Goal: Navigation & Orientation: Find specific page/section

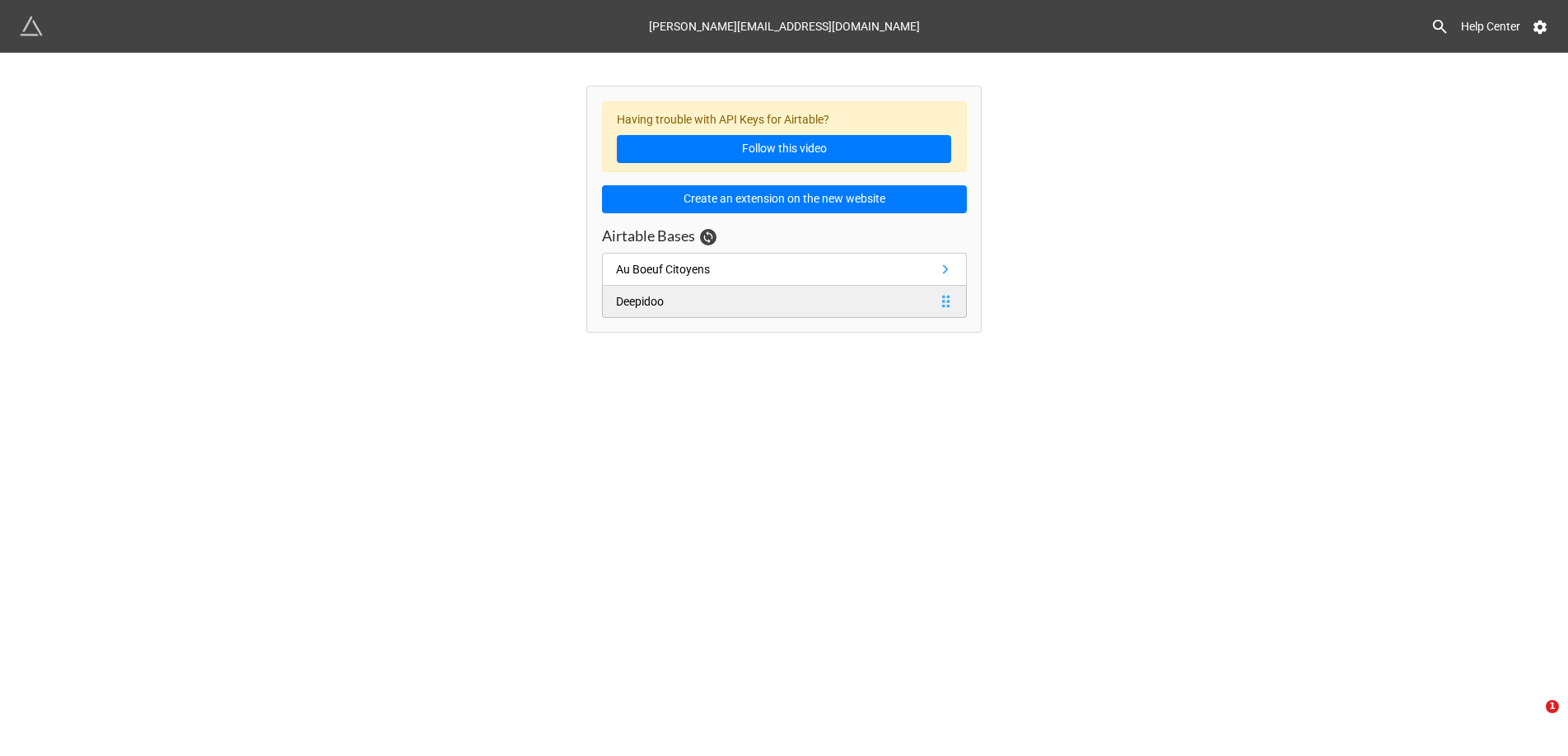
click at [681, 286] on link "Deepidoo" at bounding box center [784, 302] width 364 height 32
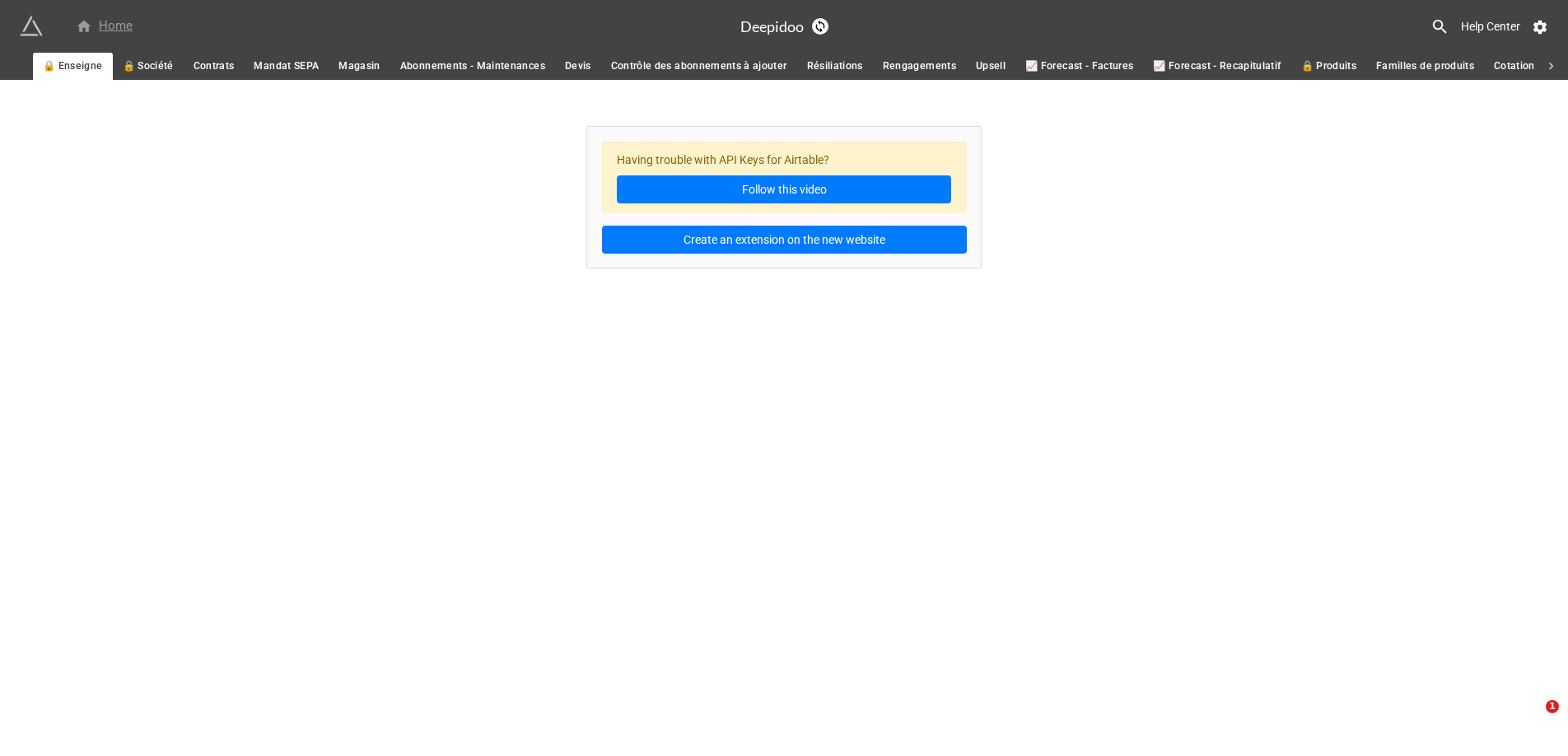
click at [98, 22] on div "Home" at bounding box center [104, 26] width 57 height 20
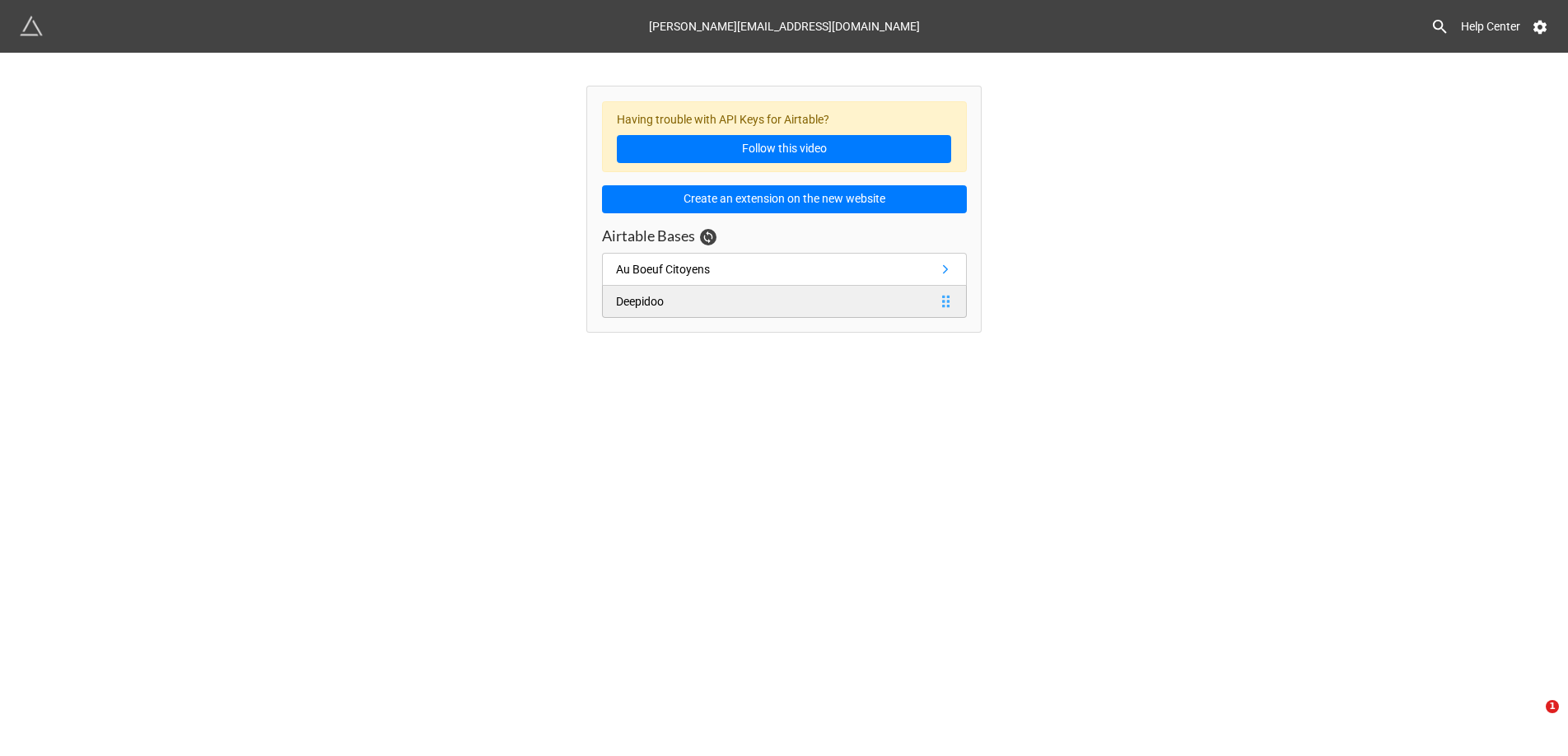
click at [728, 286] on link "Deepidoo" at bounding box center [784, 302] width 364 height 32
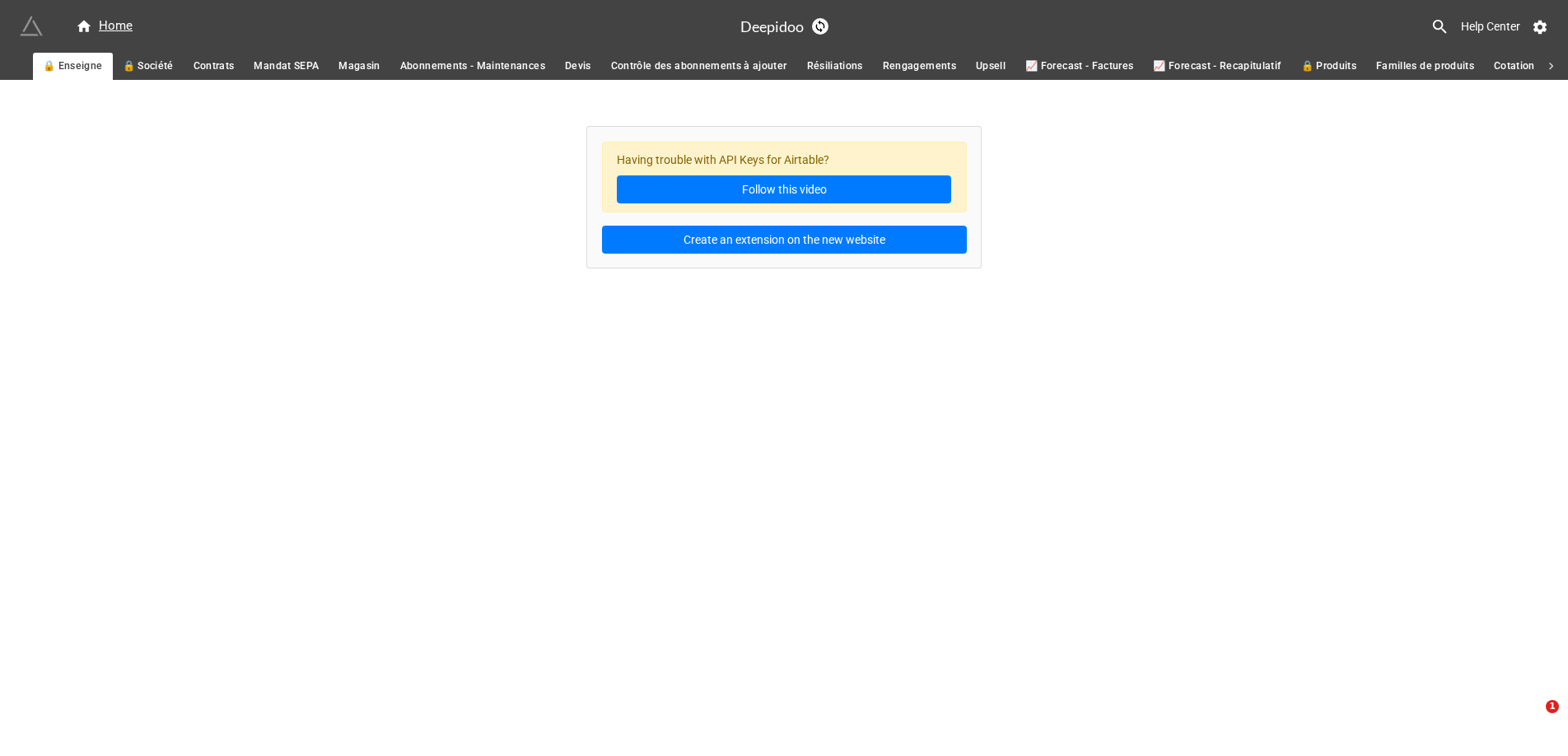
click at [28, 28] on img at bounding box center [31, 27] width 23 height 23
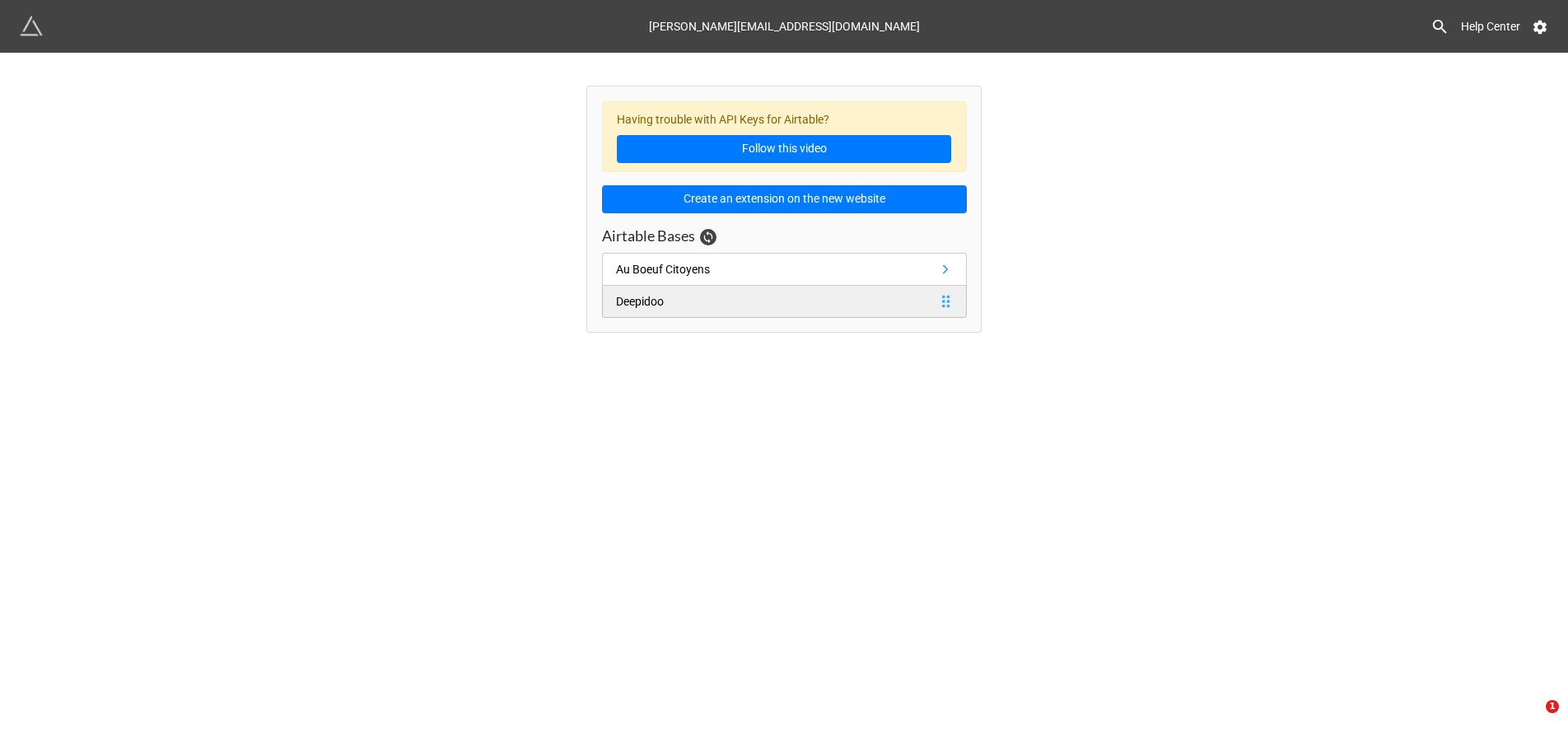
click at [679, 286] on link "Deepidoo" at bounding box center [784, 302] width 364 height 32
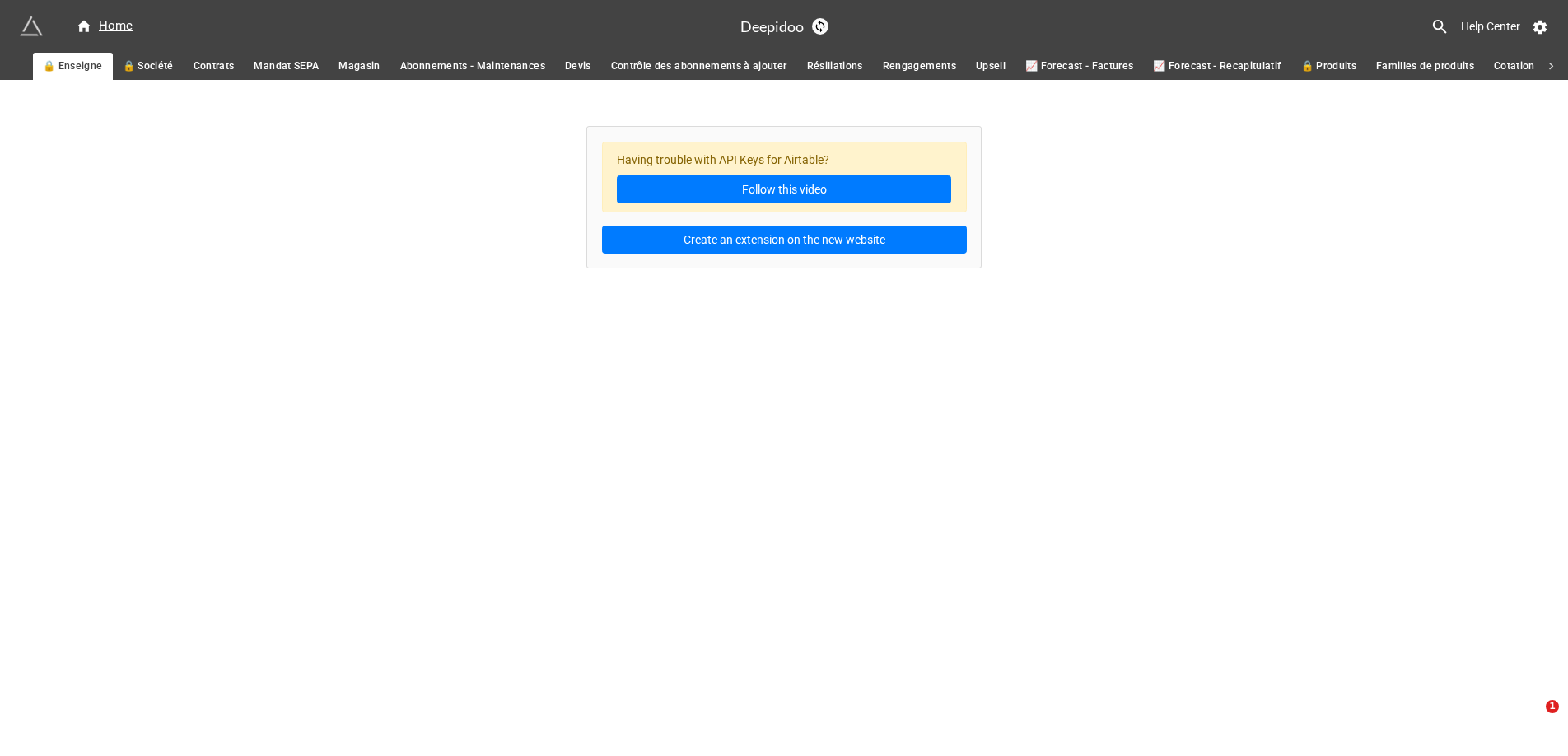
click at [837, 60] on span "Résiliations" at bounding box center [834, 66] width 56 height 17
